Goal: Complete application form

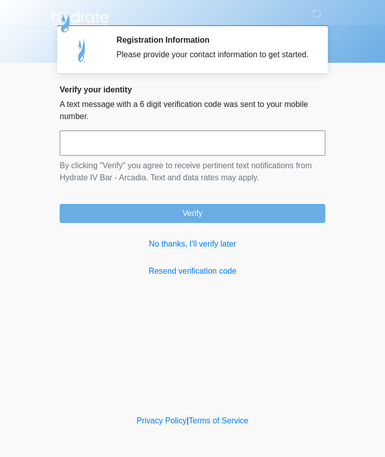
click at [235, 145] on input "text" at bounding box center [193, 142] width 266 height 25
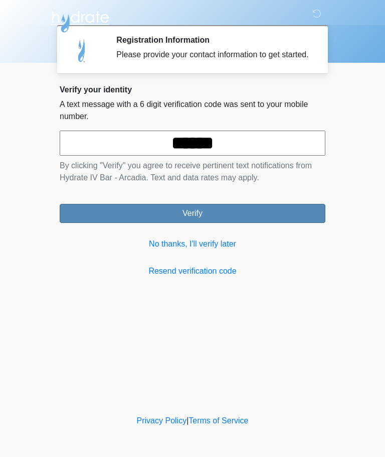
type input "******"
click at [269, 216] on button "Verify" at bounding box center [193, 213] width 266 height 19
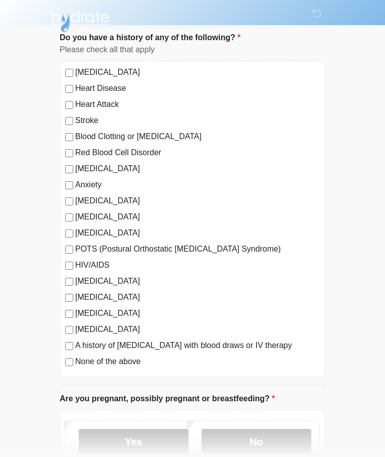
scroll to position [67, 0]
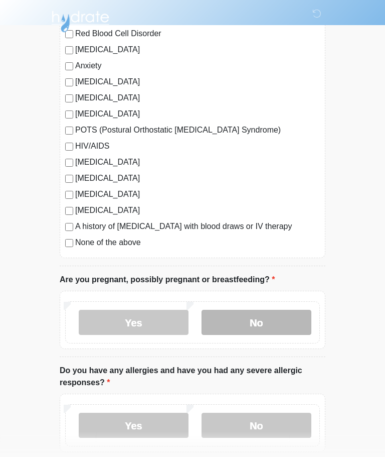
click at [275, 324] on label "No" at bounding box center [257, 322] width 110 height 25
click at [270, 329] on label "No" at bounding box center [257, 322] width 110 height 25
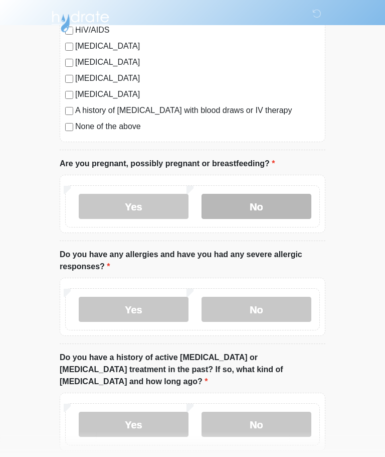
scroll to position [305, 0]
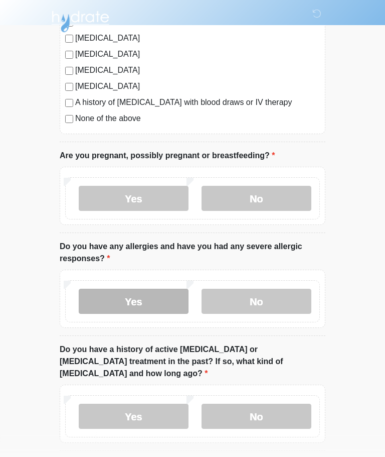
click at [115, 300] on label "Yes" at bounding box center [134, 301] width 110 height 25
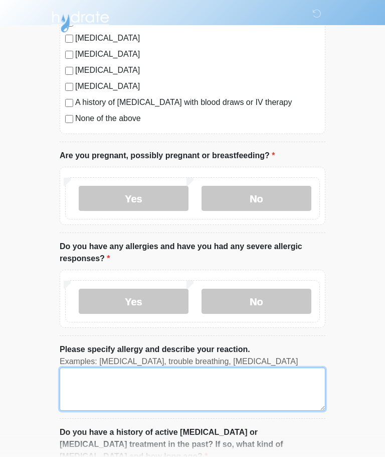
click at [239, 388] on textarea "Please specify allergy and describe your reaction." at bounding box center [193, 388] width 266 height 43
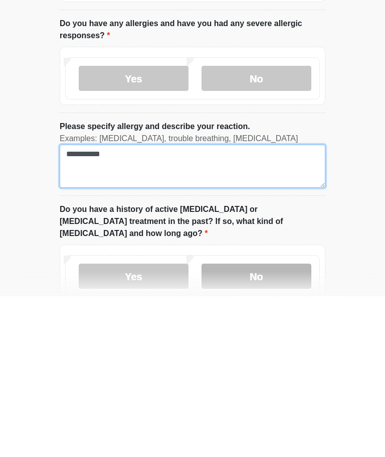
type textarea "**********"
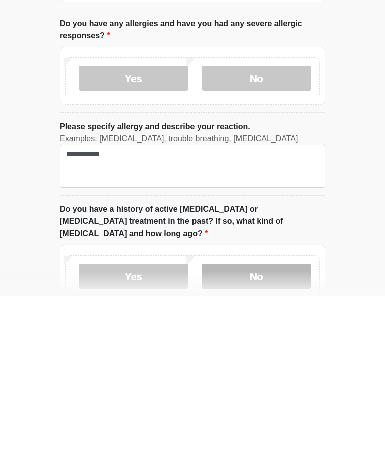
click at [271, 424] on label "No" at bounding box center [257, 436] width 110 height 25
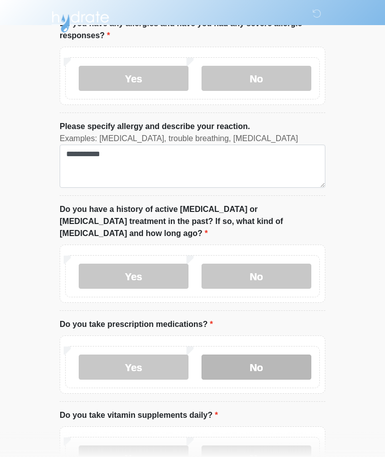
click at [276, 360] on label "No" at bounding box center [257, 366] width 110 height 25
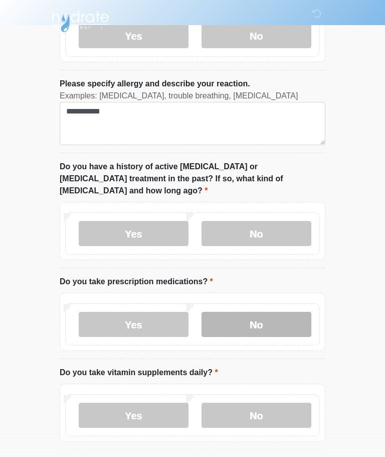
scroll to position [584, 0]
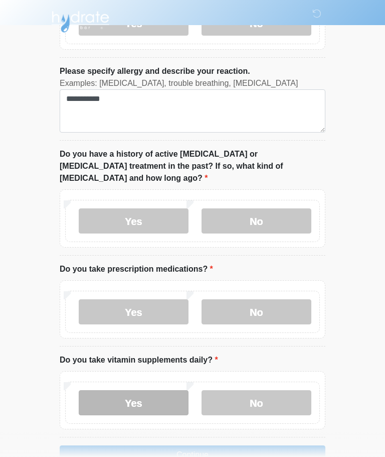
click at [112, 390] on label "Yes" at bounding box center [134, 402] width 110 height 25
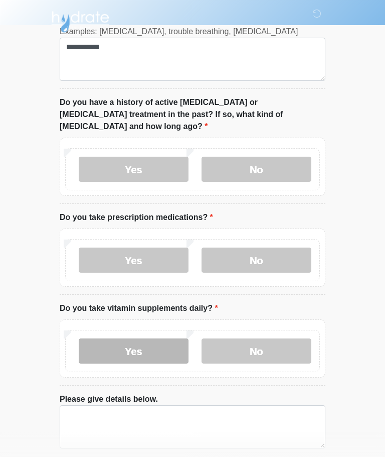
scroll to position [667, 0]
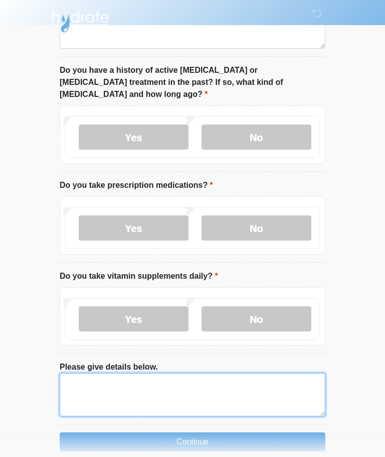
click at [233, 380] on textarea "Please give details below." at bounding box center [193, 394] width 266 height 43
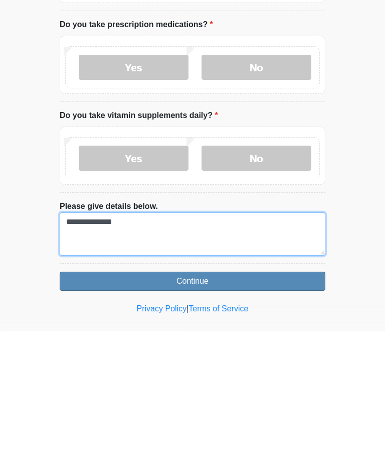
type textarea "**********"
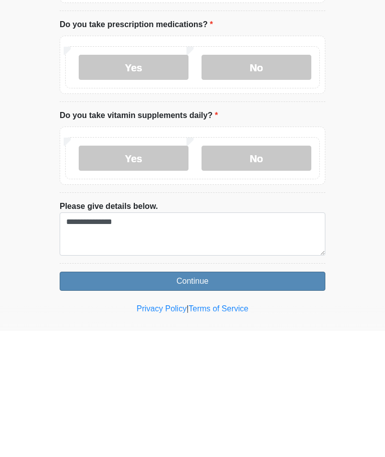
click at [269, 397] on button "Continue" at bounding box center [193, 406] width 266 height 19
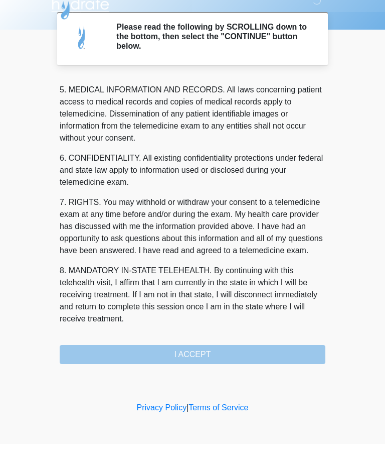
scroll to position [326, 0]
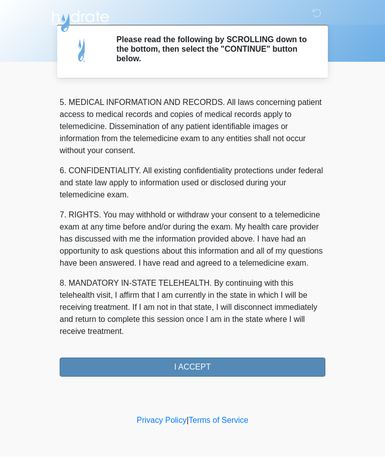
click at [125, 365] on button "I ACCEPT" at bounding box center [193, 367] width 266 height 19
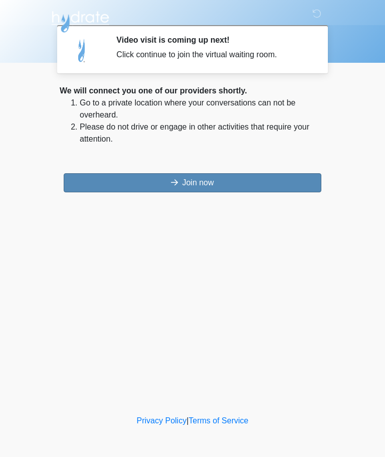
click at [113, 183] on button "Join now" at bounding box center [193, 182] width 258 height 19
